Goal: Task Accomplishment & Management: Use online tool/utility

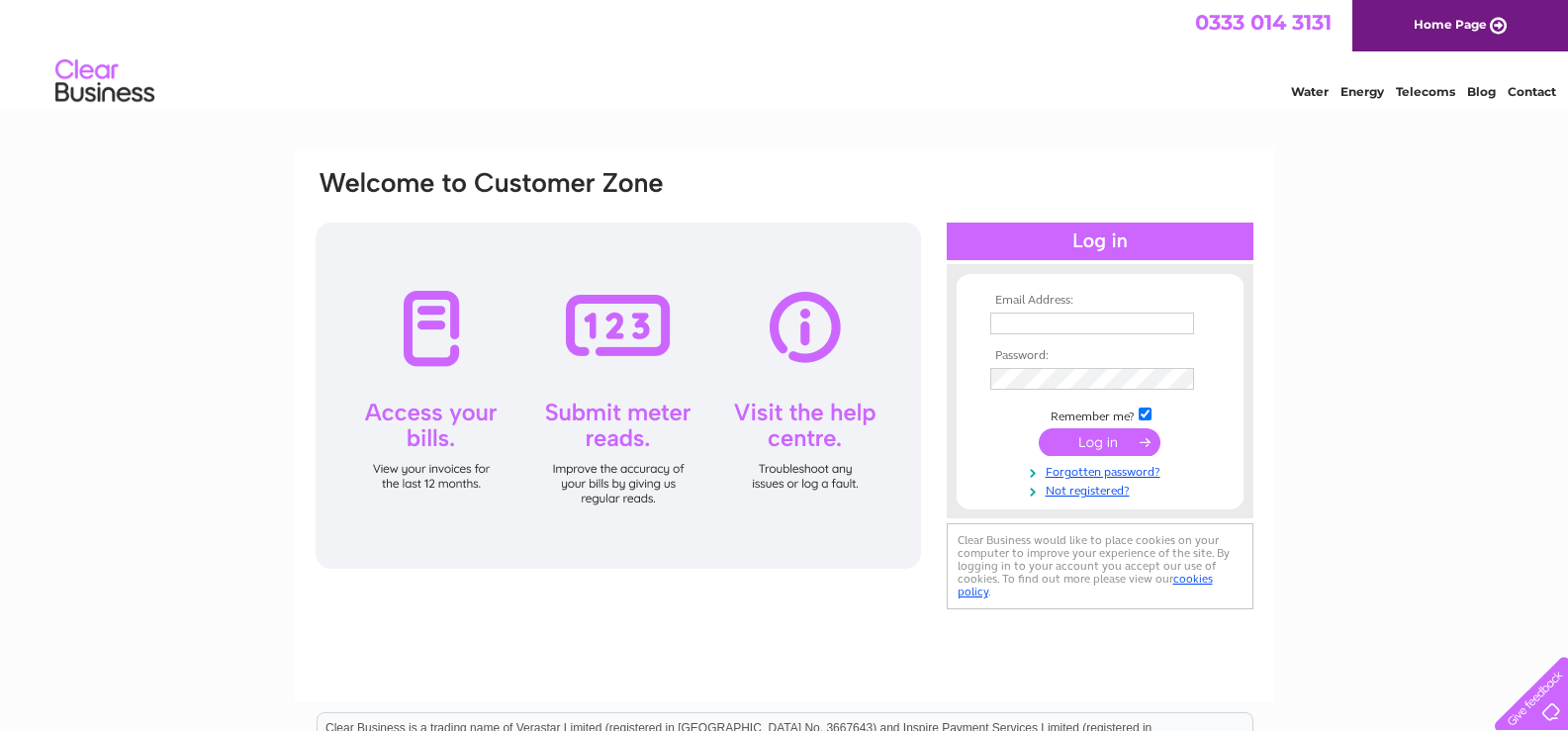
type input "[EMAIL_ADDRESS][DOMAIN_NAME]"
click at [1101, 445] on input "submit" at bounding box center [1099, 443] width 121 height 28
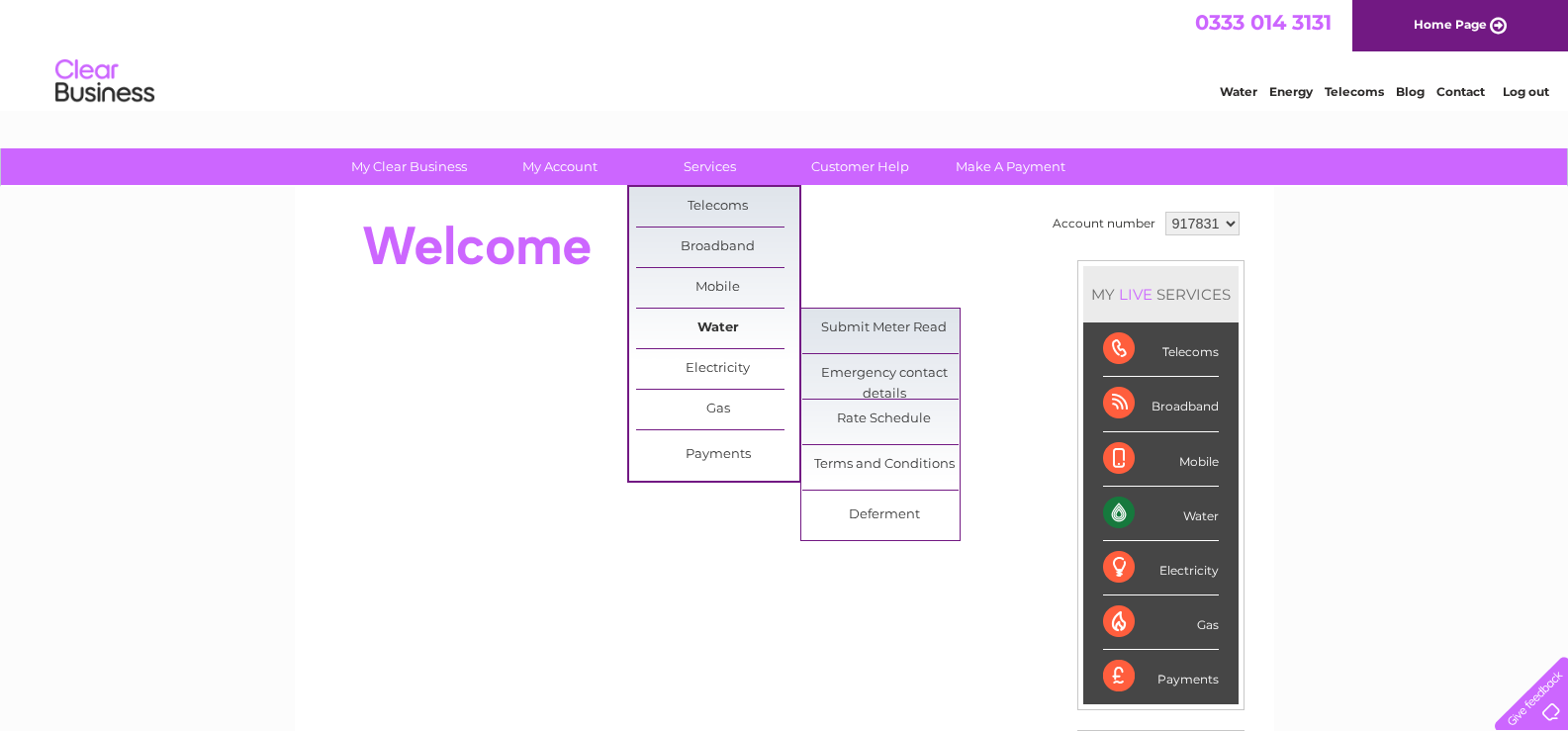
click at [723, 331] on link "Water" at bounding box center [717, 328] width 163 height 40
click at [848, 329] on link "Submit Meter Read" at bounding box center [884, 328] width 163 height 40
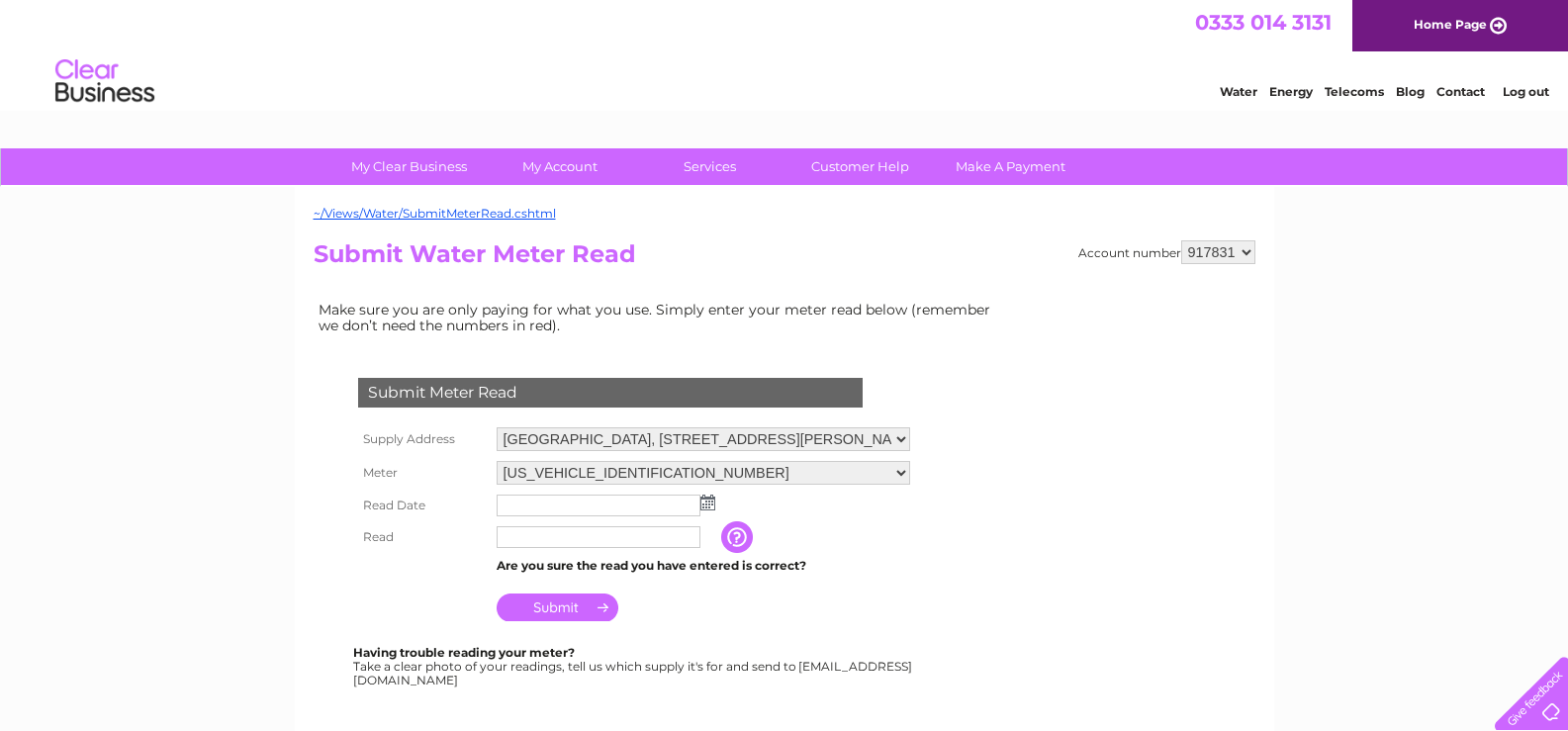
click at [703, 499] on img at bounding box center [707, 502] width 15 height 16
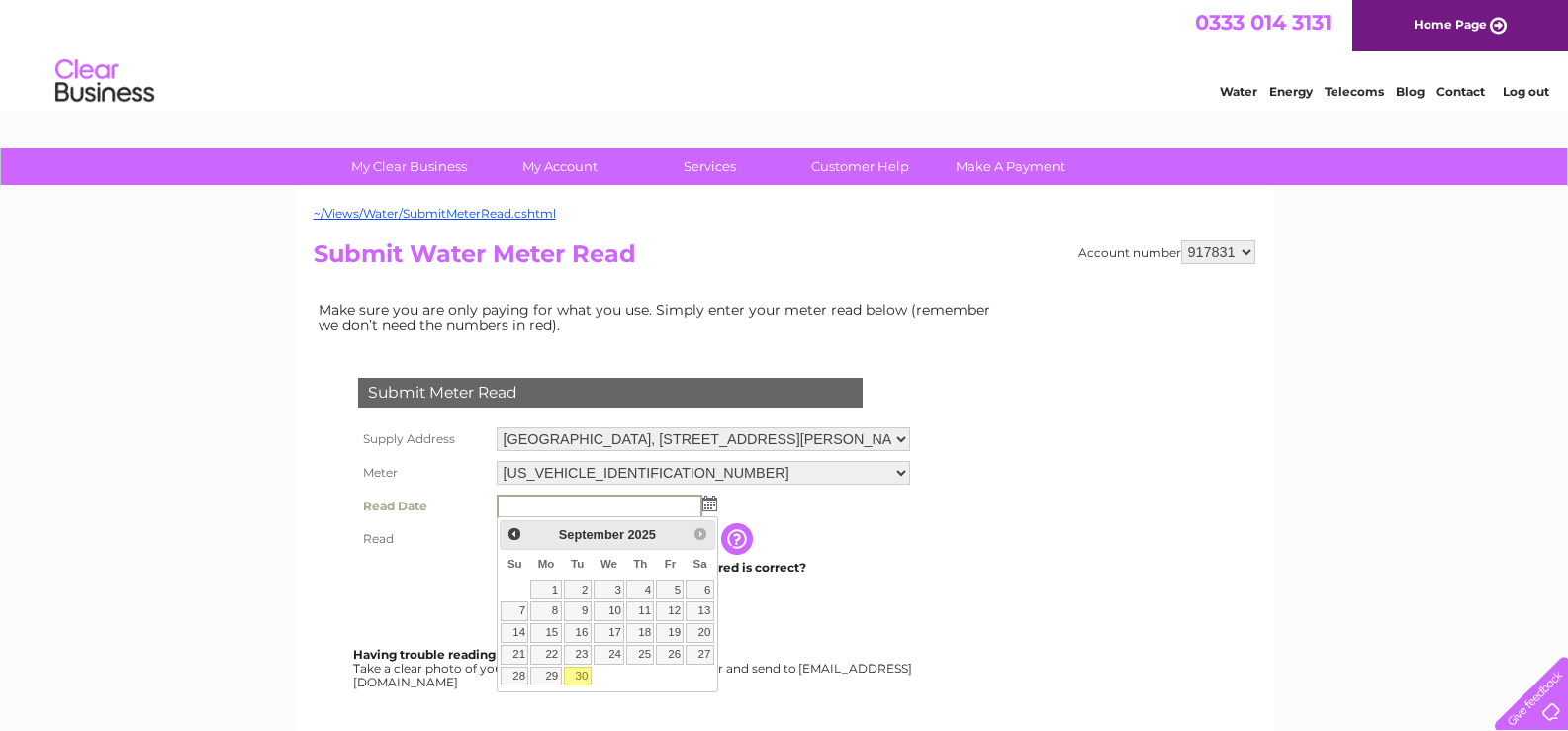
click at [587, 674] on link "30" at bounding box center [578, 676] width 28 height 20
type input "[DATE]"
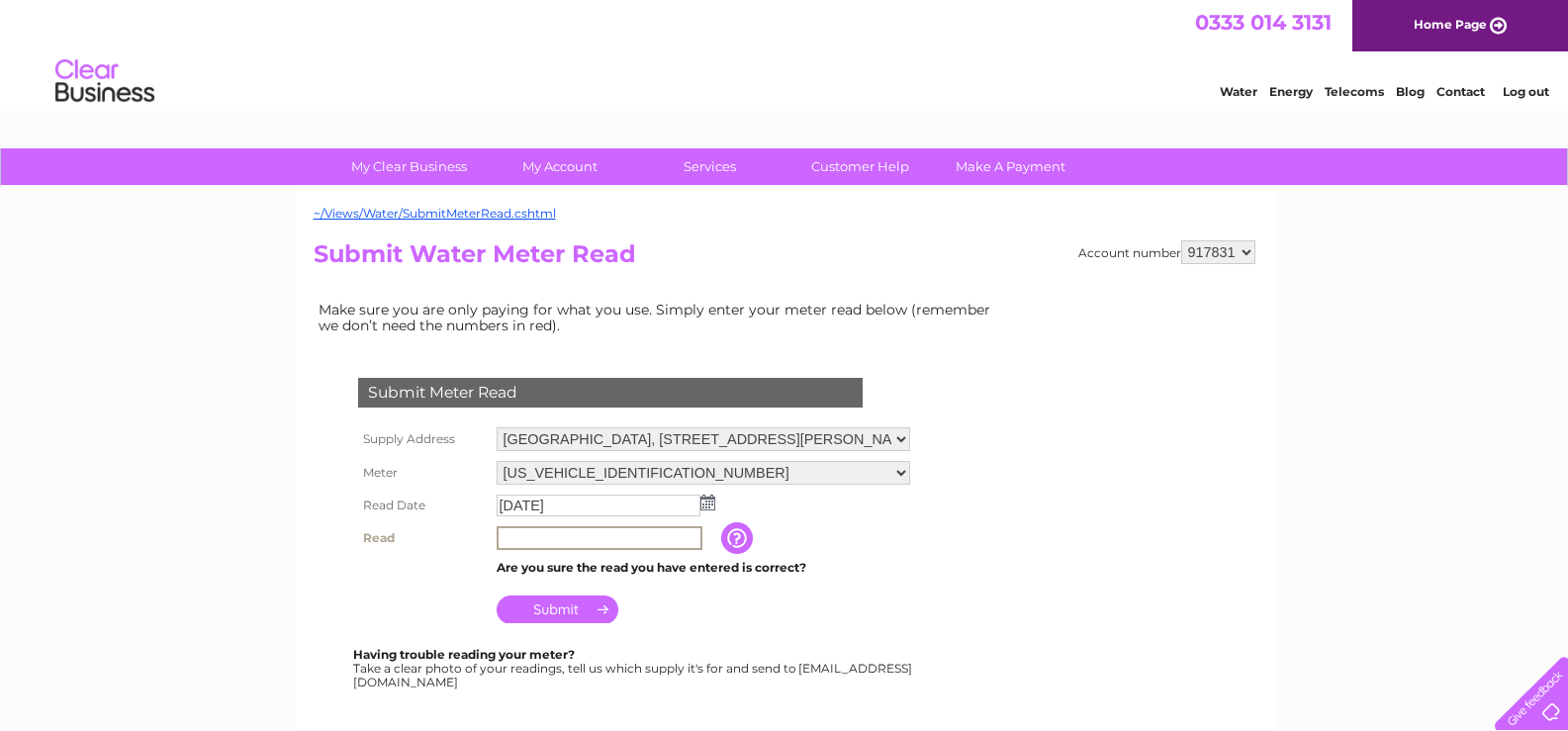
click at [600, 541] on input "text" at bounding box center [599, 538] width 206 height 24
type input "39454"
click at [582, 612] on input "Submit" at bounding box center [557, 610] width 121 height 28
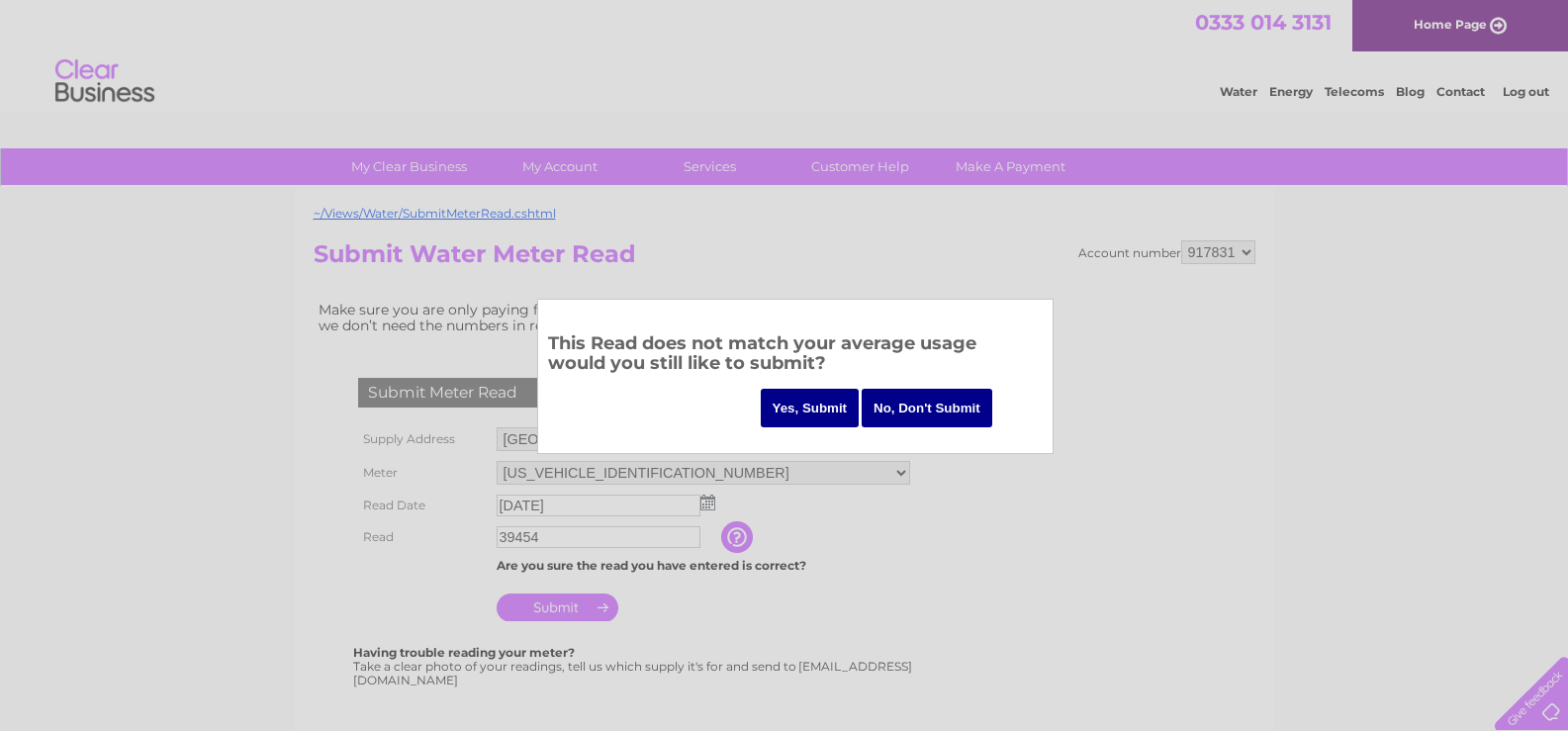
click at [810, 412] on input "Yes, Submit" at bounding box center [810, 408] width 98 height 39
